Goal: Information Seeking & Learning: Understand process/instructions

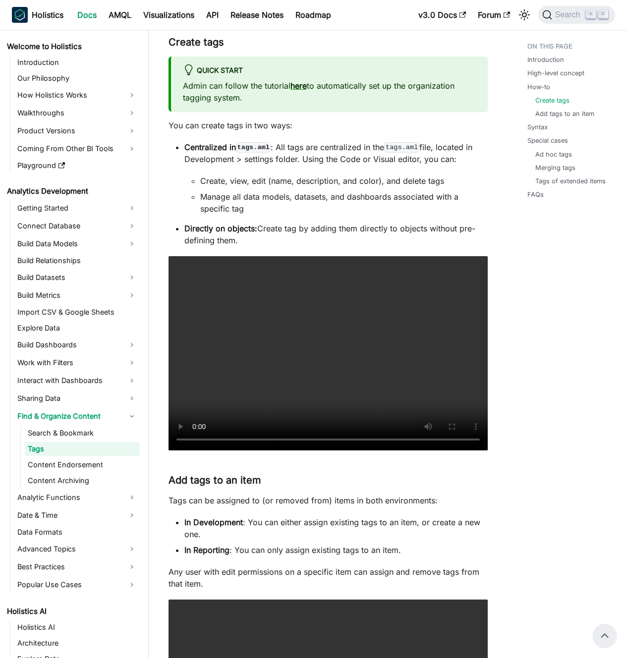
scroll to position [559, 0]
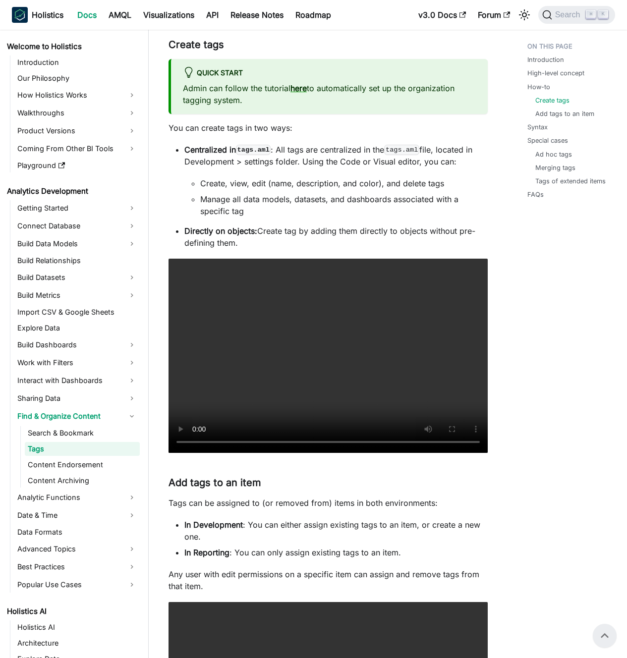
click at [313, 162] on p "Centralized in tags.aml : All tags are centralized in the tags.aml file, locate…" at bounding box center [335, 156] width 303 height 24
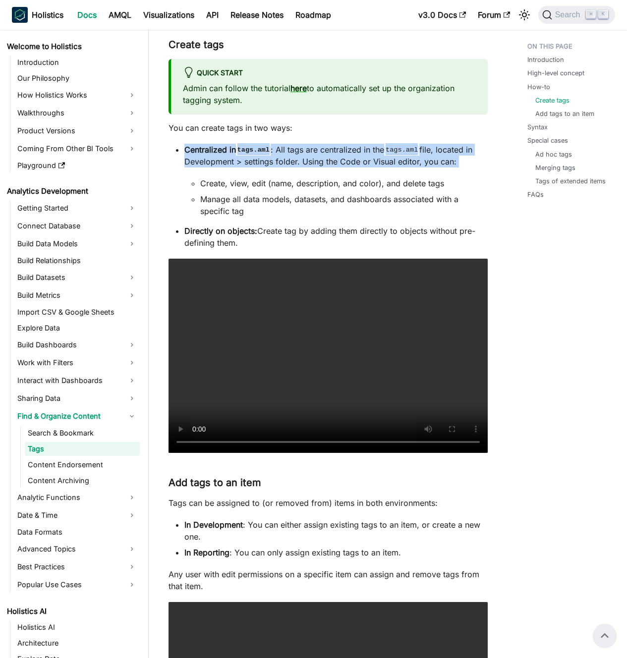
click at [313, 162] on p "Centralized in tags.aml : All tags are centralized in the tags.aml file, locate…" at bounding box center [335, 156] width 303 height 24
click at [305, 161] on p "Centralized in tags.aml : All tags are centralized in the tags.aml file, locate…" at bounding box center [335, 156] width 303 height 24
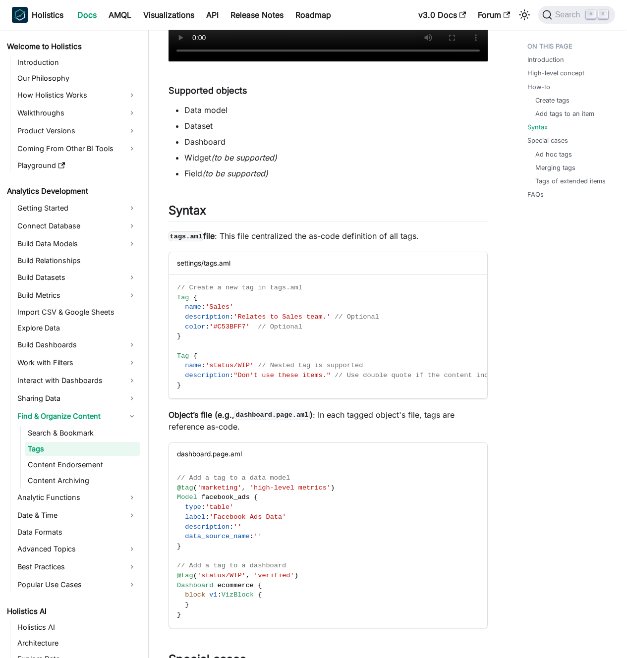
scroll to position [1294, 0]
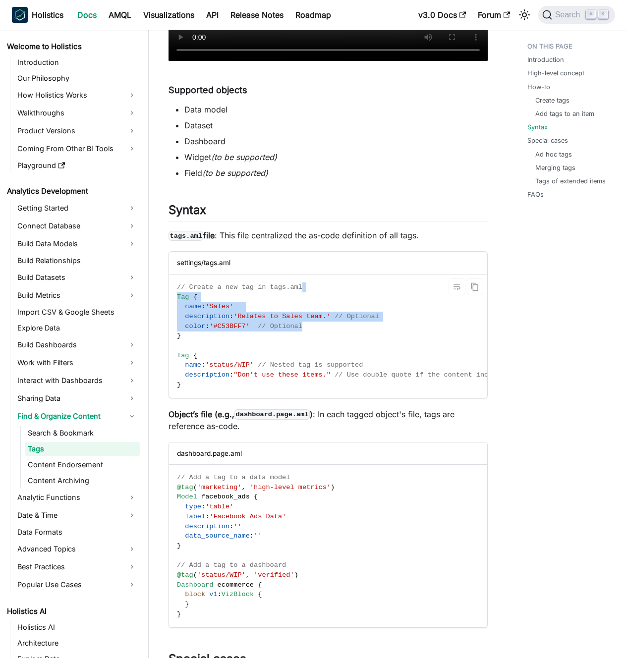
drag, startPoint x: 327, startPoint y: 290, endPoint x: 327, endPoint y: 335, distance: 45.1
click at [327, 334] on code "// Create a new tag in tags.aml Tag { name : 'Sales' description : 'Relates to …" at bounding box center [369, 336] width 400 height 123
click at [327, 335] on code "// Create a new tag in tags.aml Tag { name : 'Sales' description : 'Relates to …" at bounding box center [369, 336] width 400 height 123
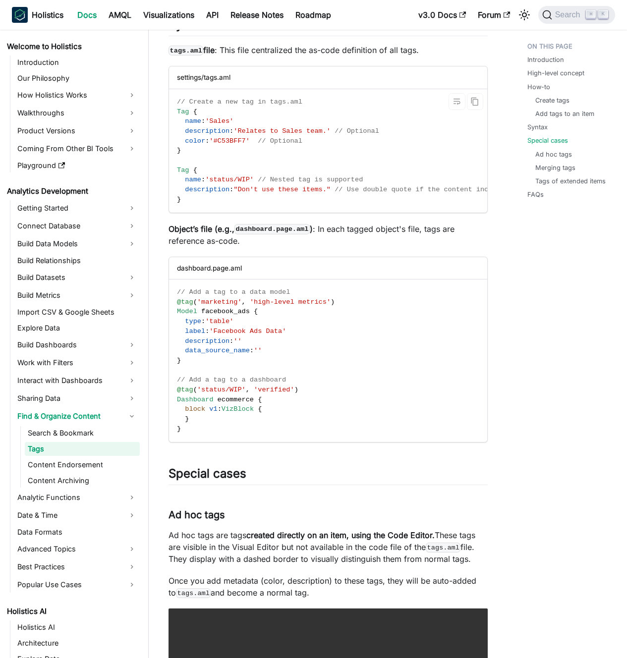
scroll to position [1665, 0]
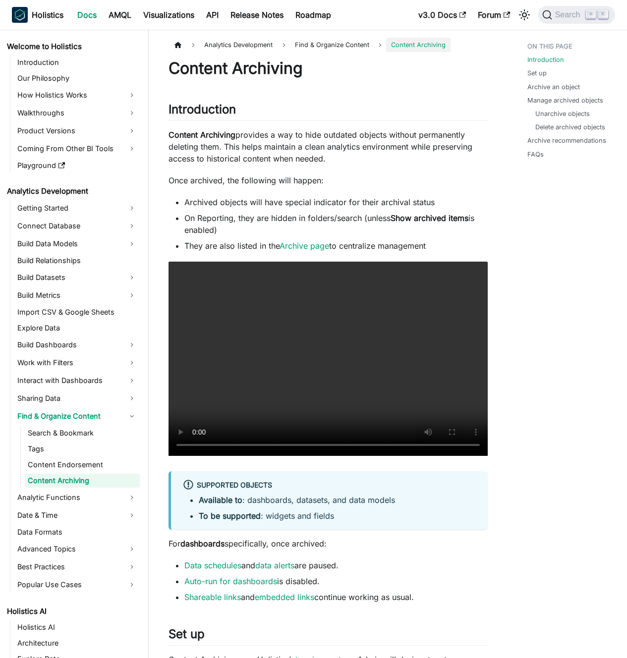
click at [292, 162] on p "Content Archiving provides a way to hide outdated objects without permanently d…" at bounding box center [328, 147] width 319 height 36
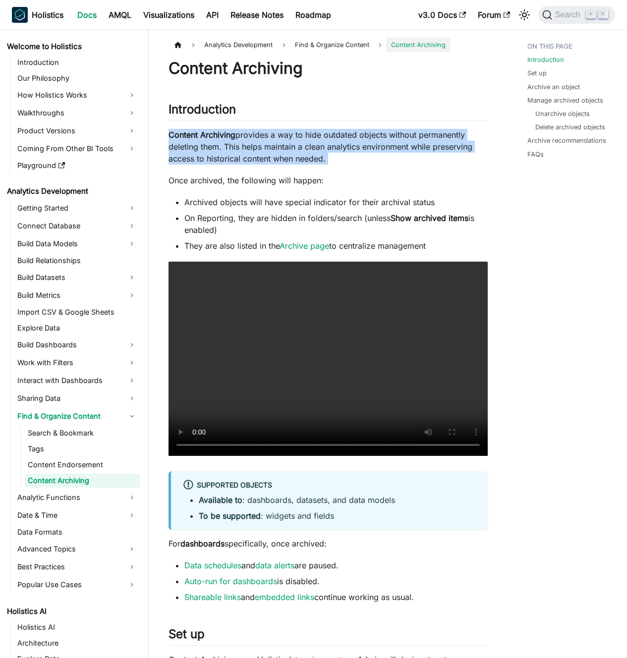
click at [292, 162] on p "Content Archiving provides a way to hide outdated objects without permanently d…" at bounding box center [328, 147] width 319 height 36
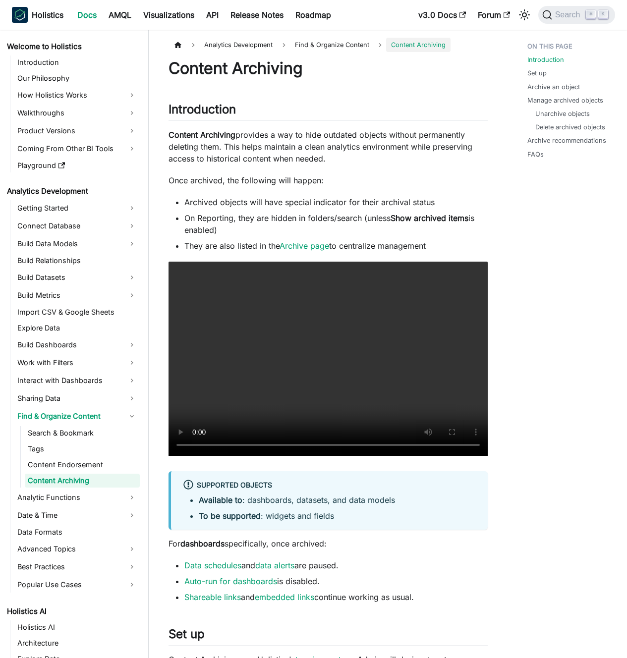
click at [286, 159] on p "Content Archiving provides a way to hide outdated objects without permanently d…" at bounding box center [328, 147] width 319 height 36
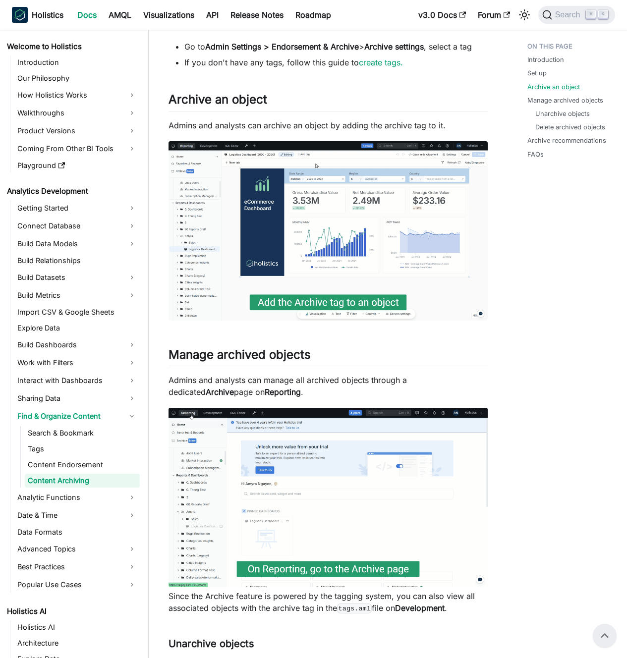
scroll to position [621, 0]
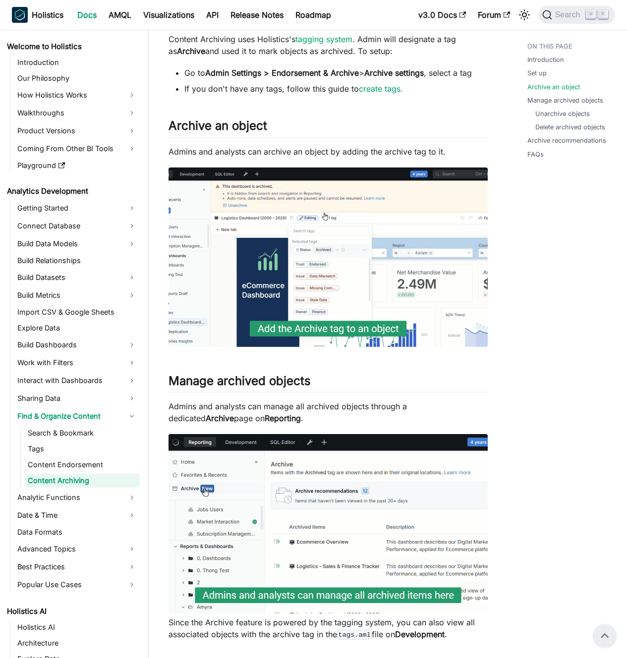
click at [294, 149] on p "Admins and analysts can archive an object by adding the archive tag to it." at bounding box center [328, 152] width 319 height 12
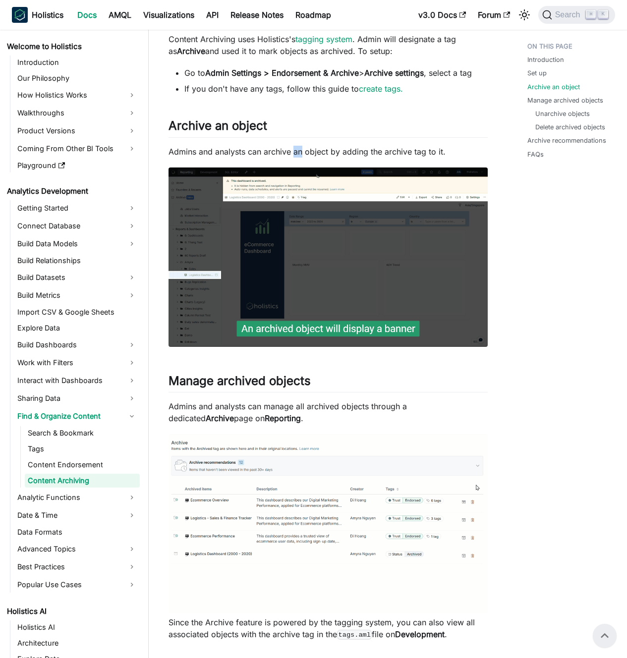
click at [294, 149] on p "Admins and analysts can archive an object by adding the archive tag to it." at bounding box center [328, 152] width 319 height 12
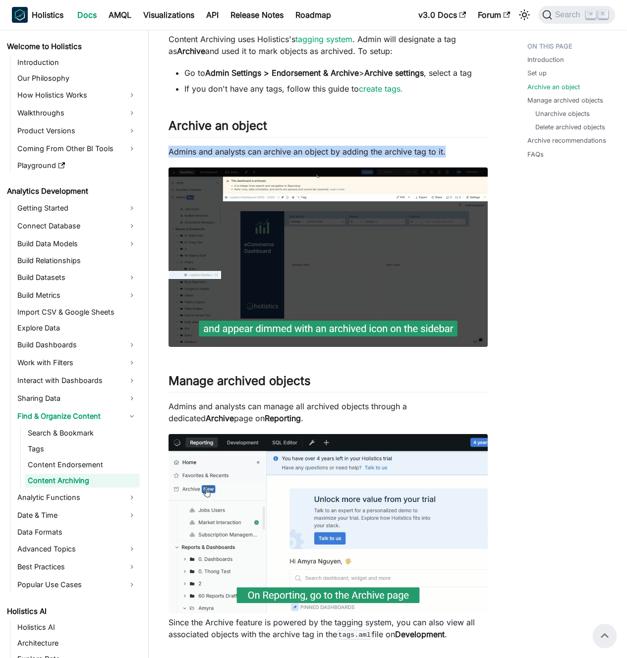
click at [294, 149] on p "Admins and analysts can archive an object by adding the archive tag to it." at bounding box center [328, 152] width 319 height 12
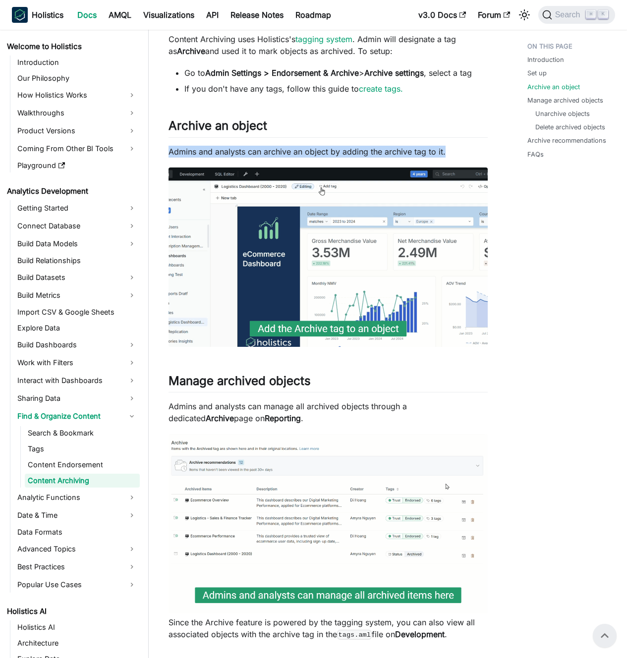
click at [287, 147] on p "Admins and analysts can archive an object by adding the archive tag to it." at bounding box center [328, 152] width 319 height 12
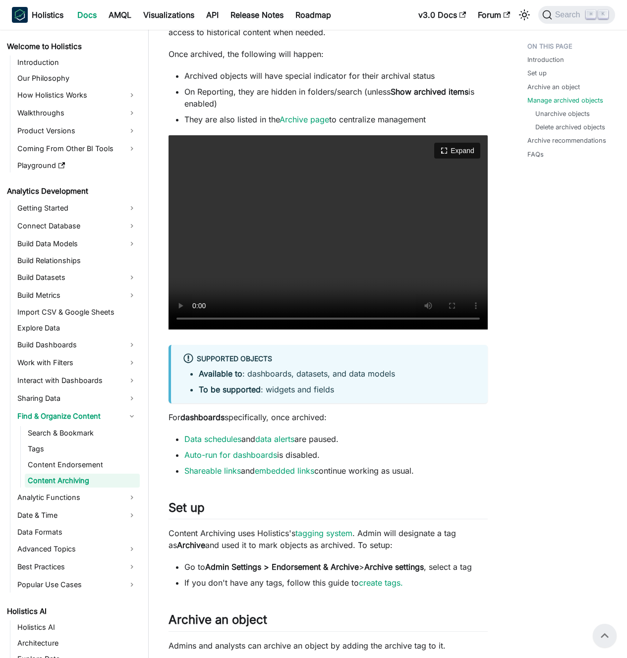
scroll to position [0, 0]
